Goal: Transaction & Acquisition: Book appointment/travel/reservation

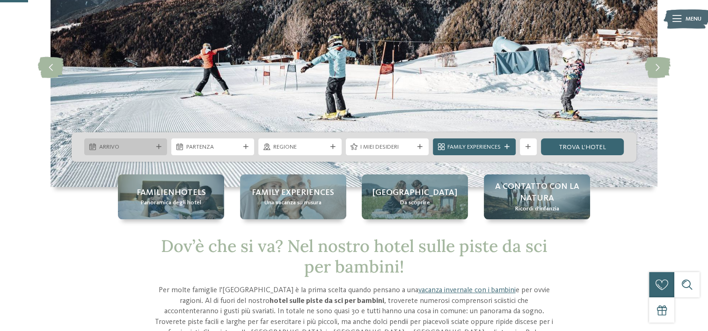
click at [159, 148] on icon at bounding box center [158, 147] width 5 height 5
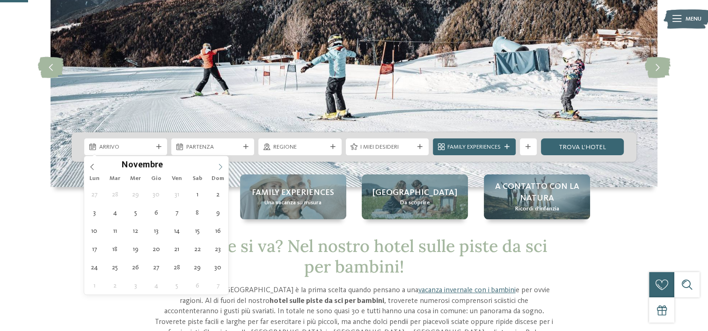
click at [218, 166] on icon at bounding box center [220, 167] width 7 height 7
type input "****"
click at [218, 166] on icon at bounding box center [220, 167] width 7 height 7
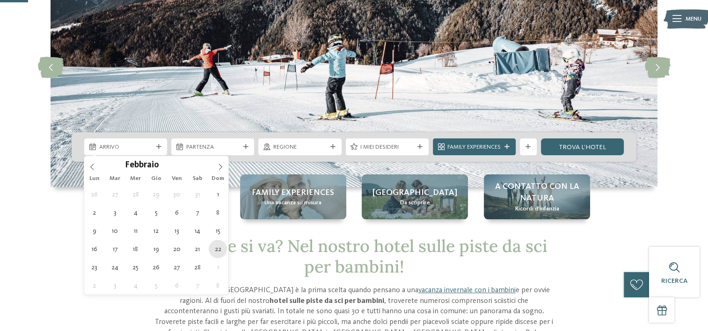
type div "[DATE]"
type input "****"
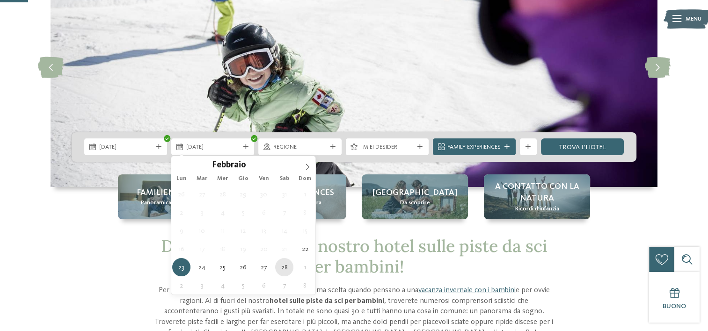
type div "[DATE]"
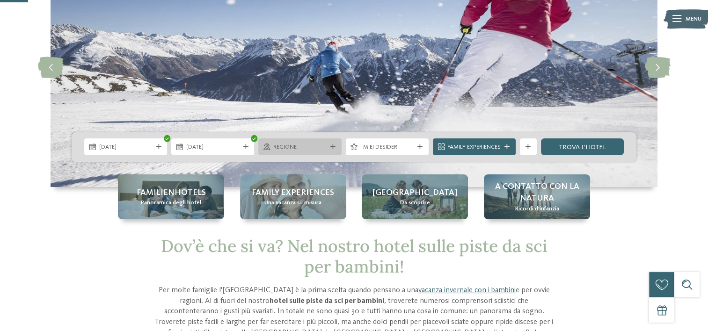
click at [317, 146] on span "Regione" at bounding box center [299, 147] width 53 height 8
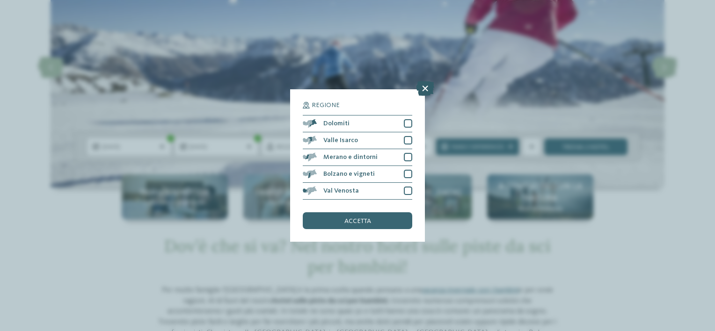
click at [427, 88] on icon at bounding box center [425, 88] width 18 height 15
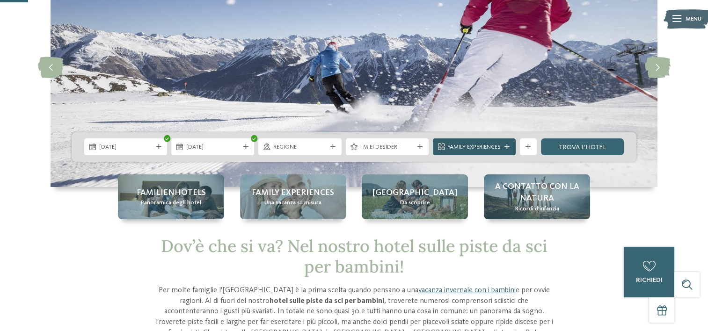
click at [491, 146] on span "Family Experiences" at bounding box center [473, 147] width 53 height 8
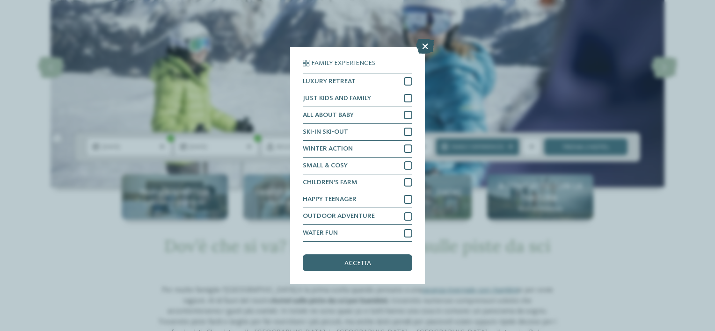
click at [423, 47] on icon at bounding box center [425, 46] width 18 height 15
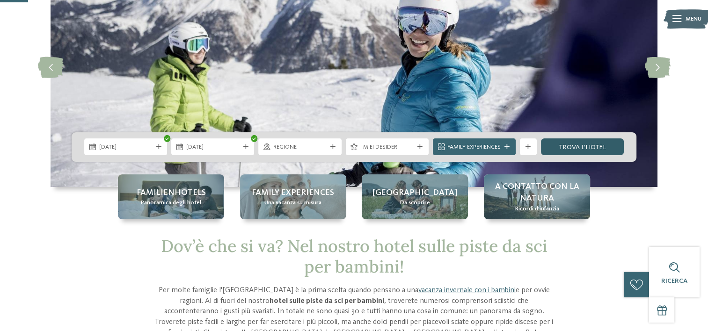
click at [582, 146] on link "trova l’hotel" at bounding box center [582, 146] width 83 height 17
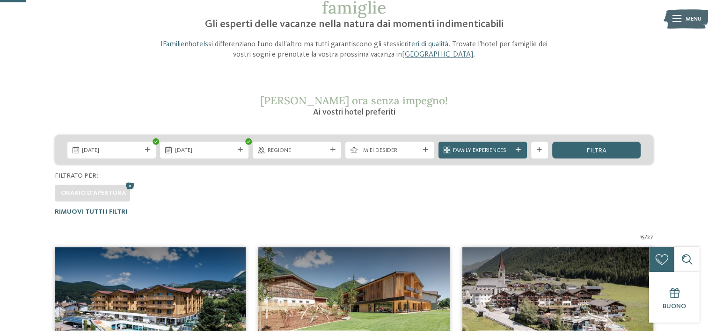
scroll to position [66, 0]
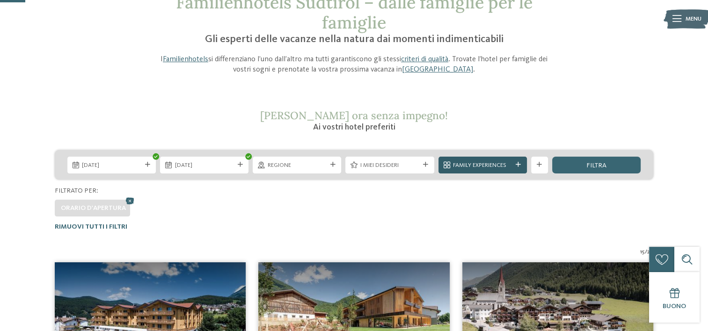
click at [519, 161] on div "Family Experiences" at bounding box center [482, 165] width 88 height 17
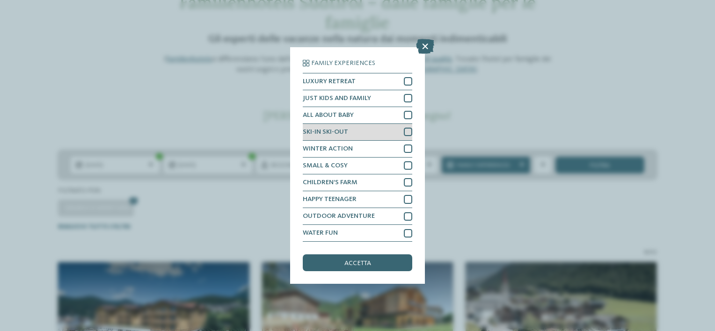
click at [407, 133] on div at bounding box center [408, 132] width 8 height 8
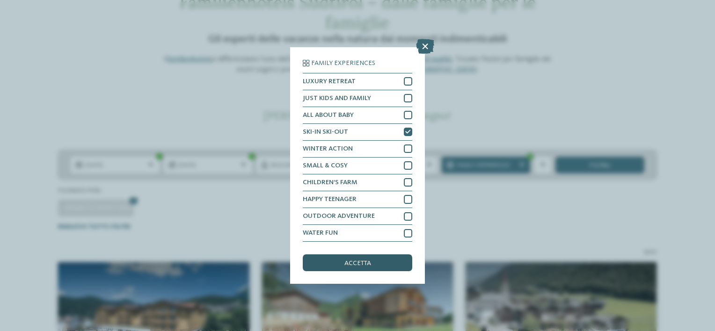
click at [362, 264] on span "accetta" at bounding box center [357, 263] width 27 height 7
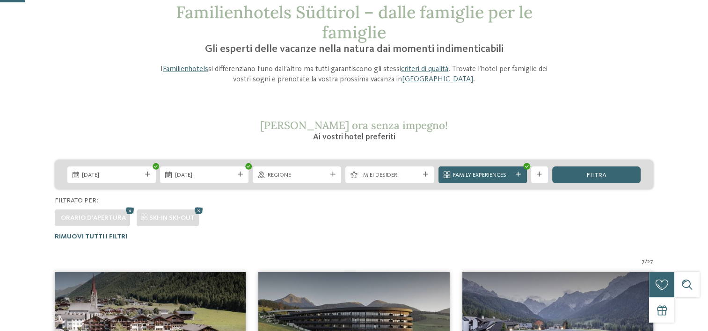
scroll to position [47, 0]
